Goal: Information Seeking & Learning: Find contact information

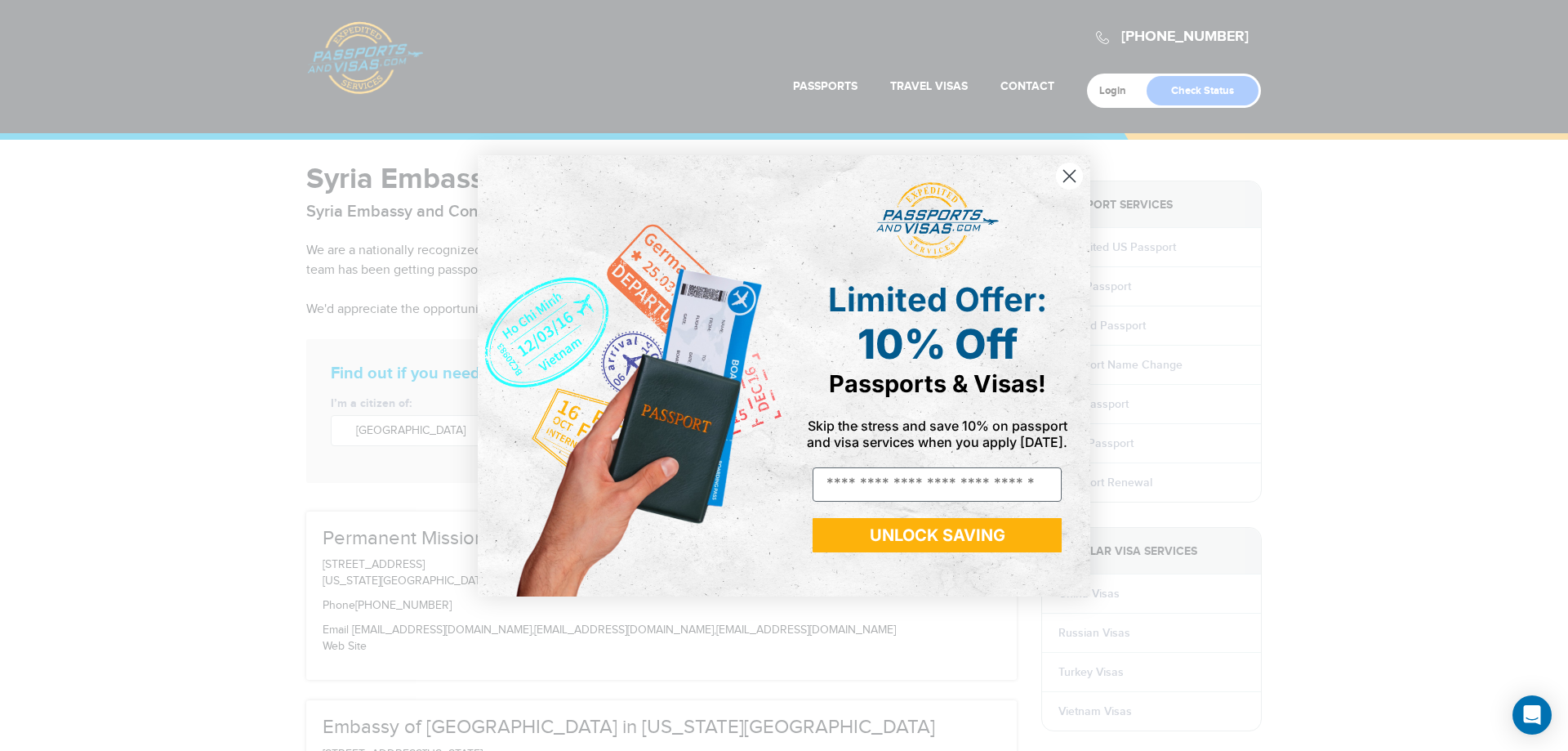
click at [1072, 168] on circle "Close dialog" at bounding box center [1070, 175] width 27 height 27
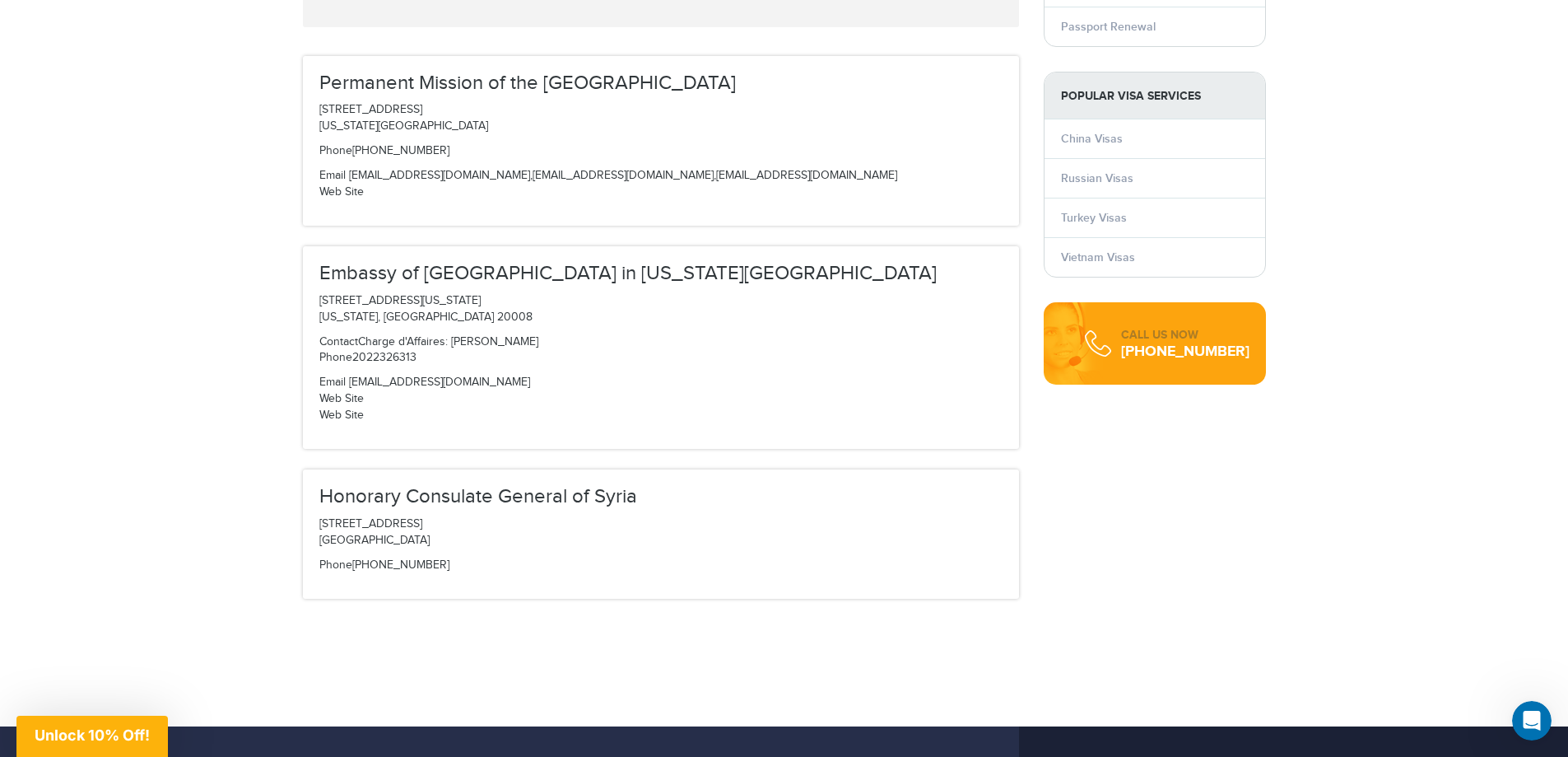
scroll to position [439, 0]
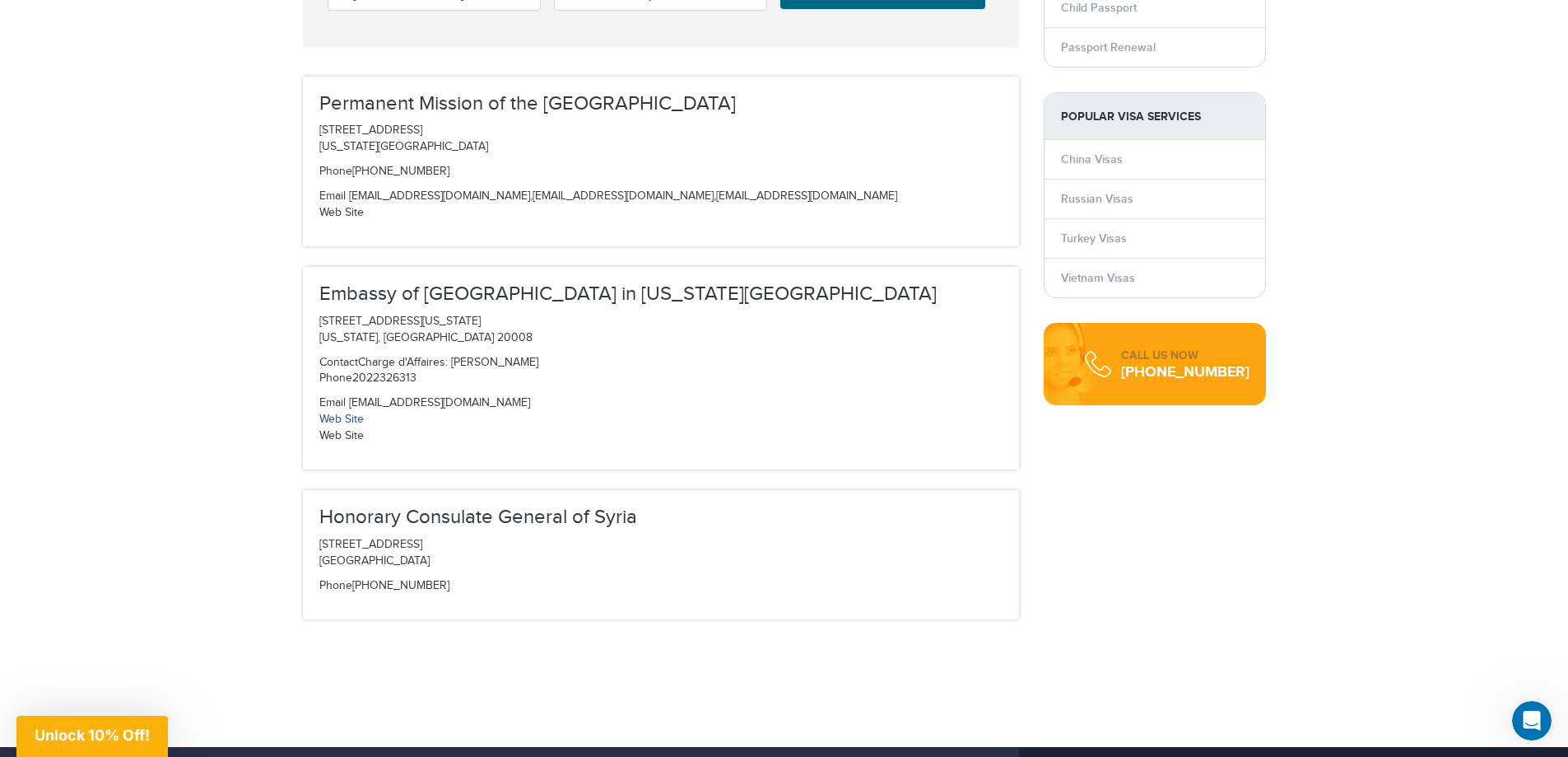
click at [352, 417] on link "Web Site" at bounding box center [342, 419] width 45 height 14
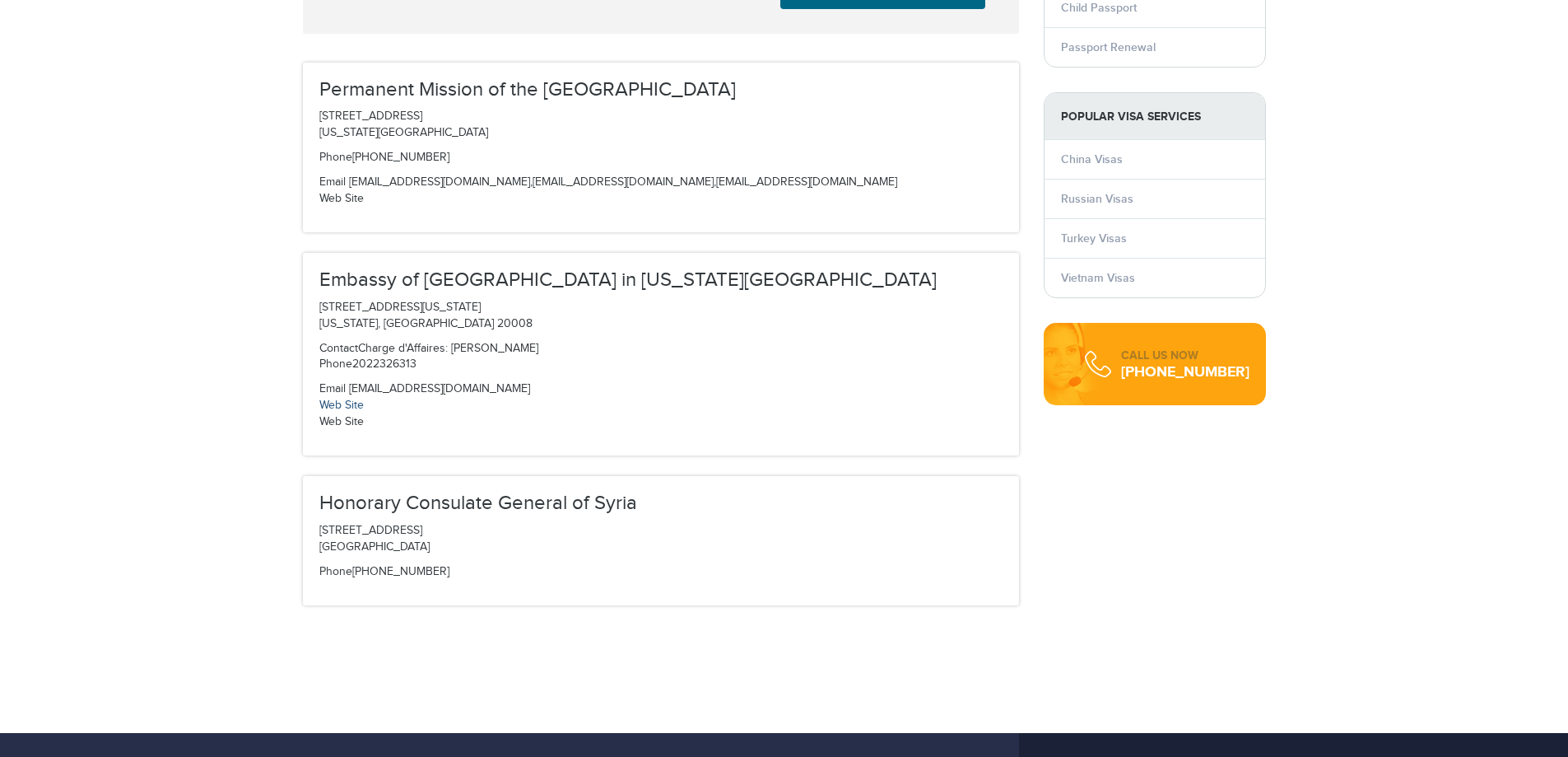
click at [336, 395] on span "Email" at bounding box center [332, 389] width 26 height 14
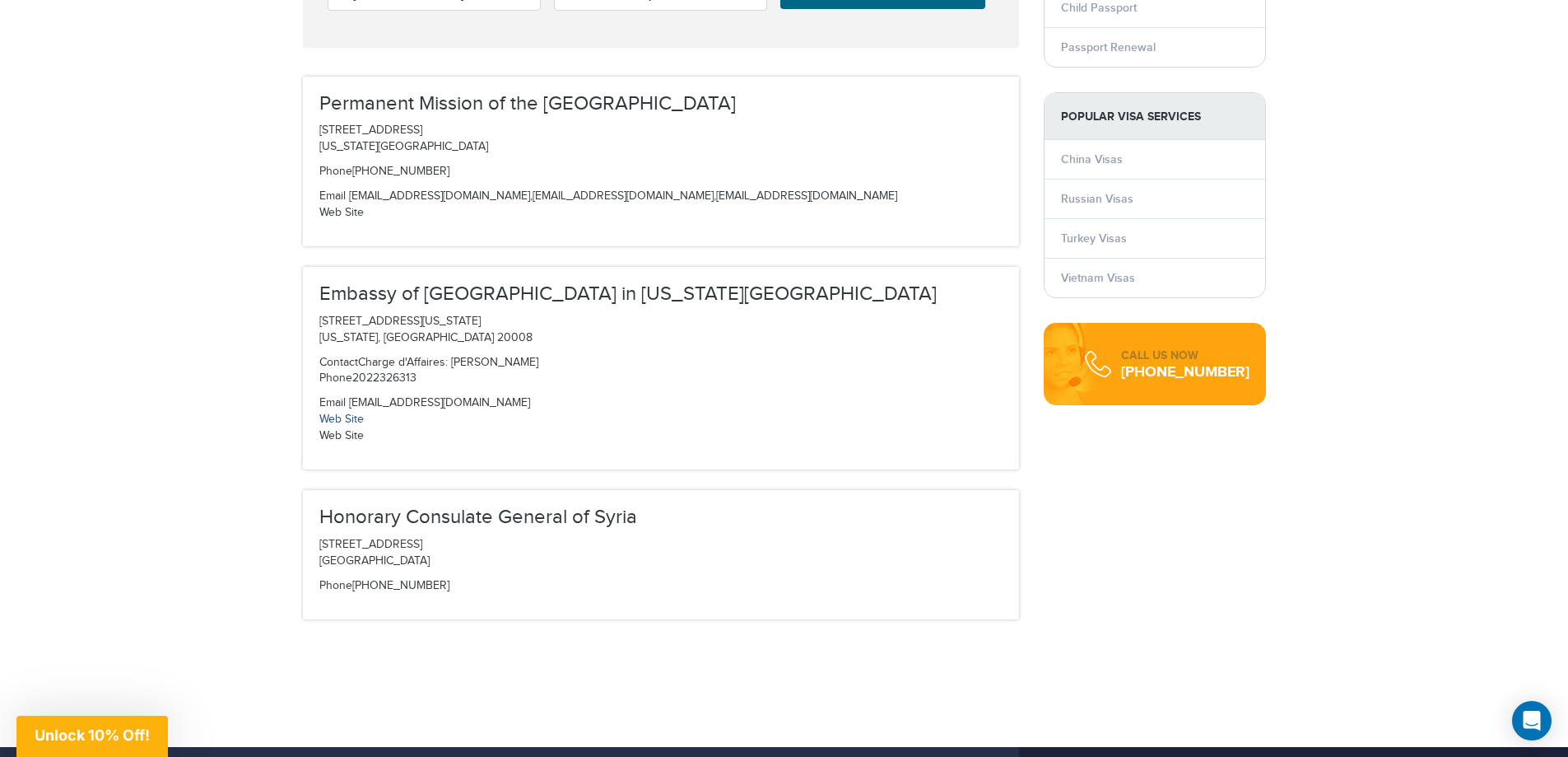
click at [342, 413] on link "Web Site" at bounding box center [342, 419] width 45 height 14
click at [336, 212] on link "Web Site" at bounding box center [342, 213] width 45 height 14
